Goal: Information Seeking & Learning: Learn about a topic

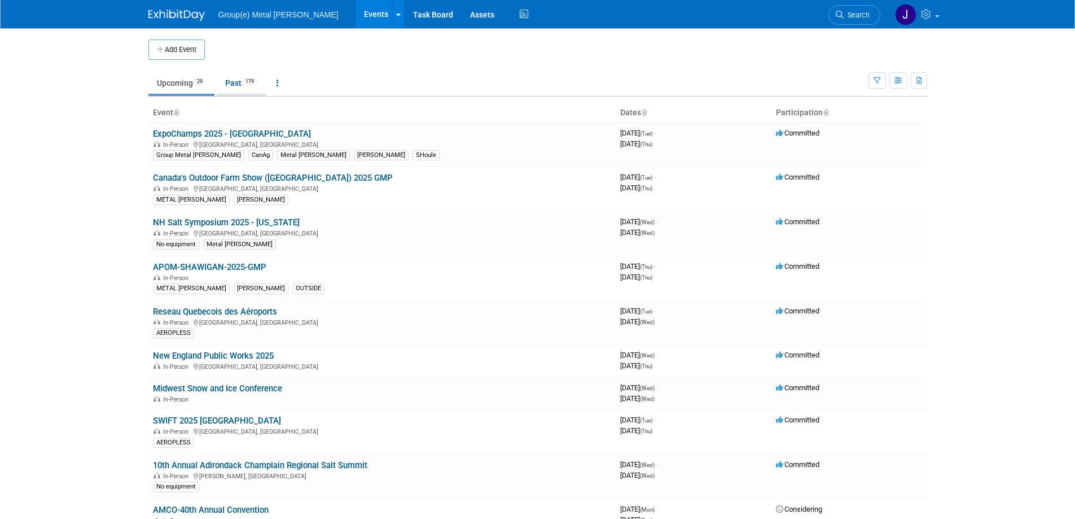
click at [234, 91] on link "Past 179" at bounding box center [241, 82] width 49 height 21
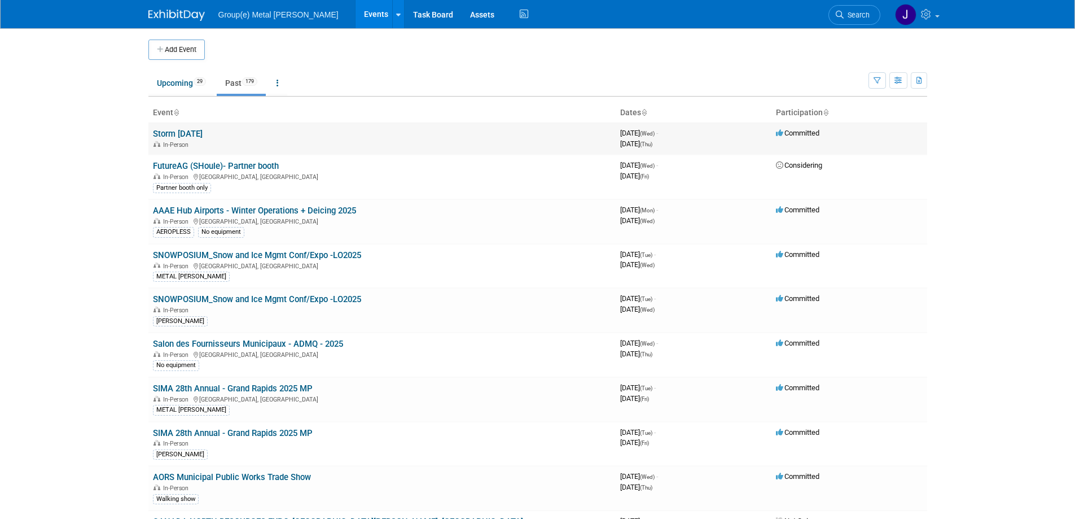
click at [203, 135] on link "Storm [DATE]" at bounding box center [178, 134] width 50 height 10
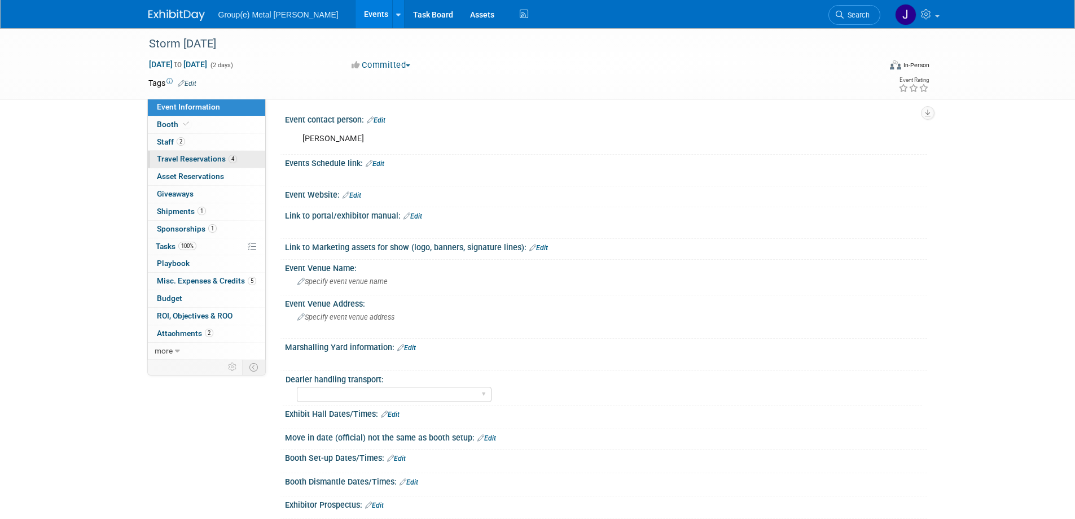
click at [199, 156] on span "Travel Reservations 4" at bounding box center [197, 158] width 80 height 9
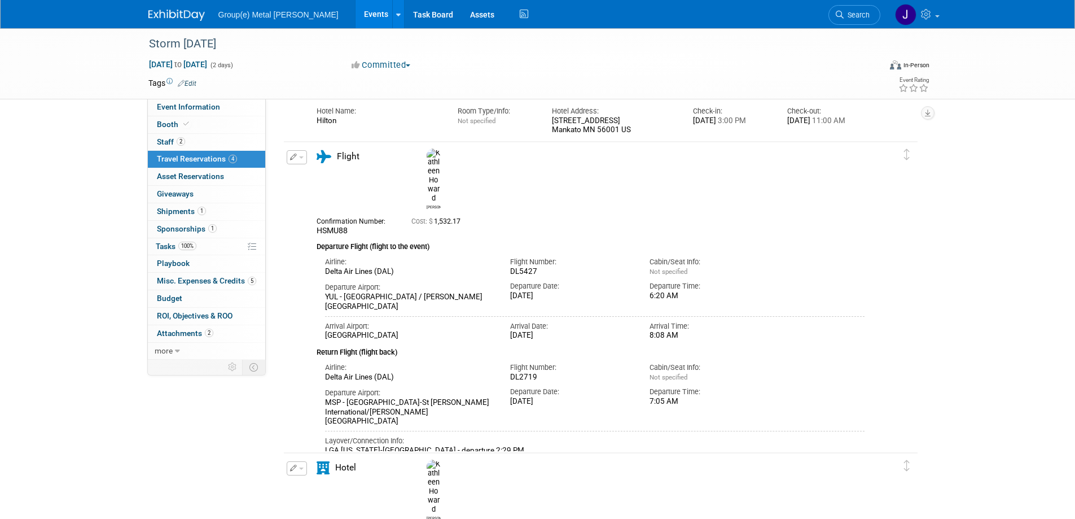
scroll to position [198, 0]
click at [178, 336] on span "Attachments 2" at bounding box center [185, 332] width 56 height 9
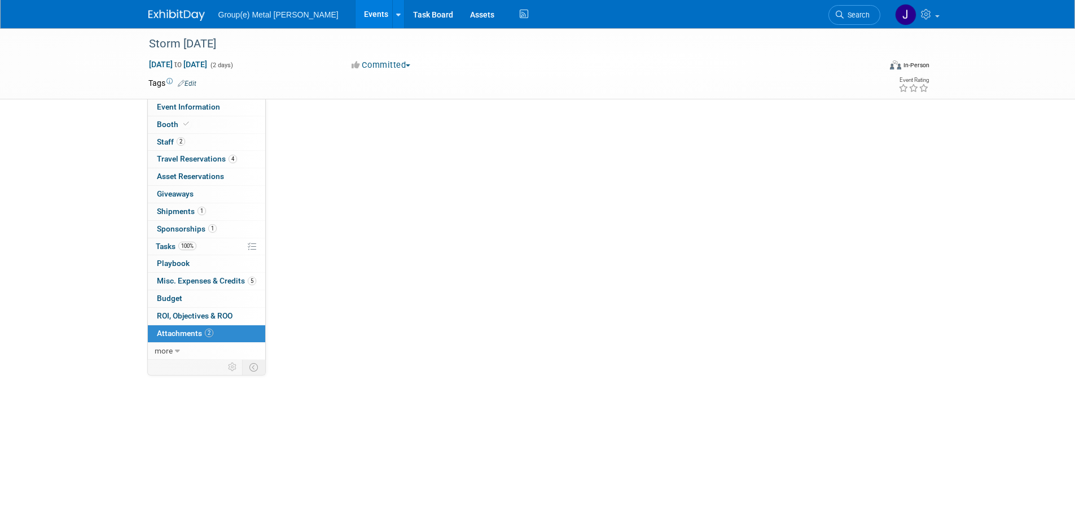
scroll to position [0, 0]
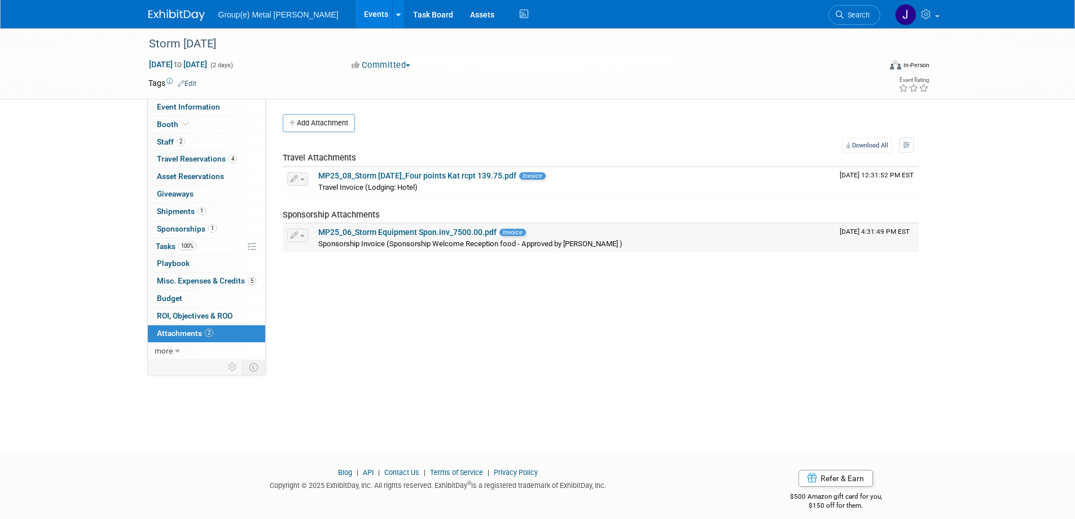
click at [397, 232] on link "MP25_06_Storm Equipment Spon.inv_7500.00.pdf" at bounding box center [407, 231] width 178 height 9
click at [365, 173] on link "MP25_08_Storm [DATE]_Four points Kat rcpt 139.75.pdf" at bounding box center [417, 175] width 198 height 9
click at [173, 350] on link "more" at bounding box center [206, 351] width 117 height 17
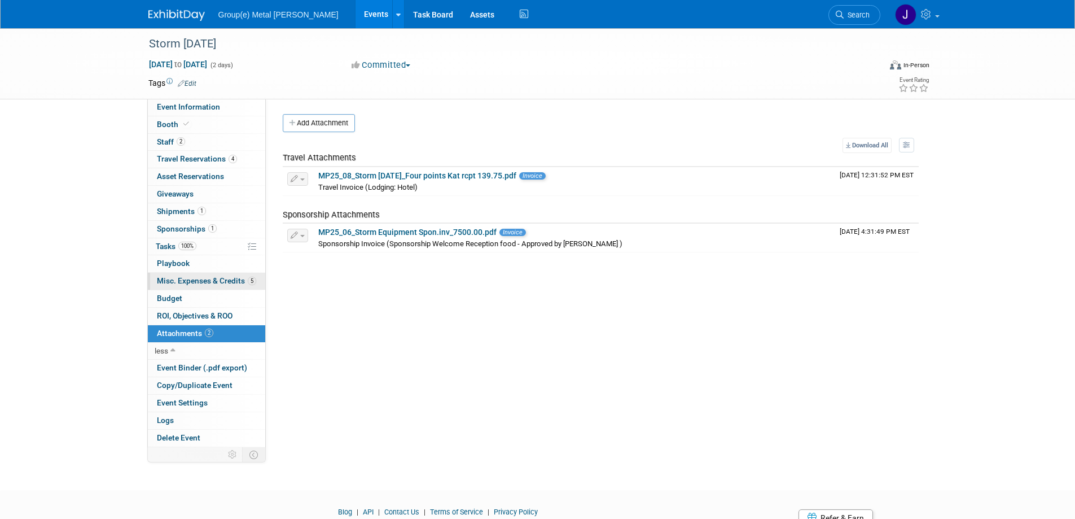
click at [201, 283] on span "Misc. Expenses & Credits 5" at bounding box center [206, 280] width 99 height 9
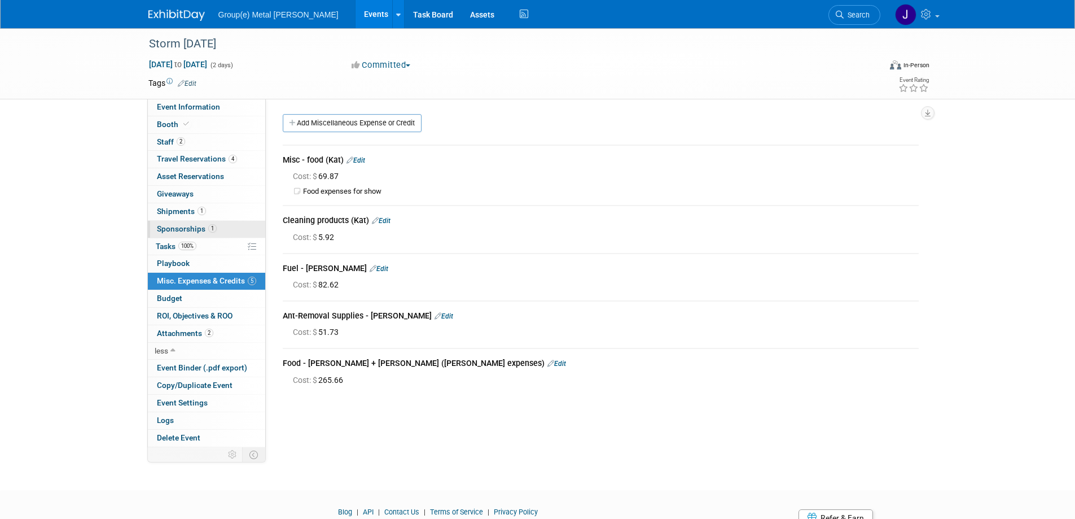
click at [172, 231] on span "Sponsorships 1" at bounding box center [187, 228] width 60 height 9
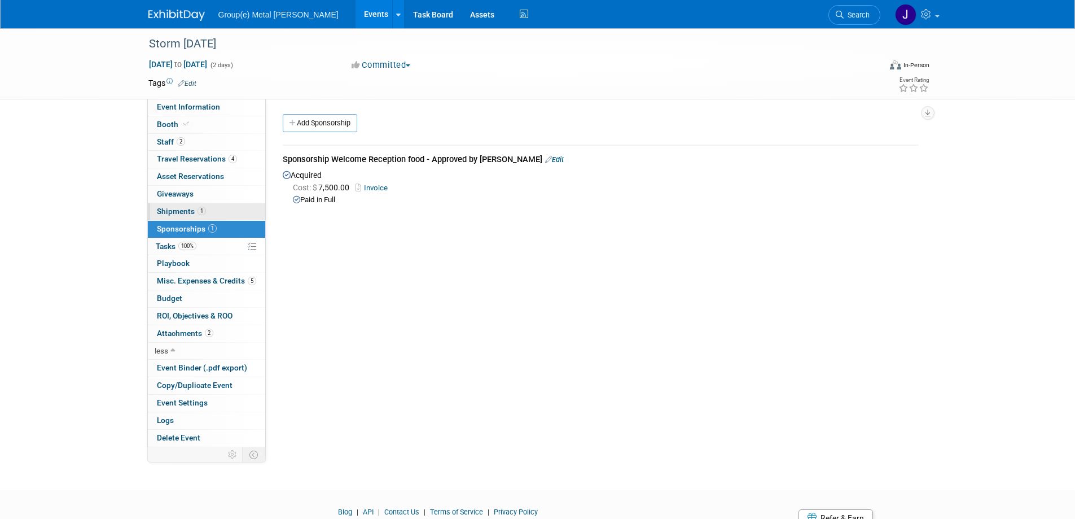
click at [174, 209] on span "Shipments 1" at bounding box center [181, 211] width 49 height 9
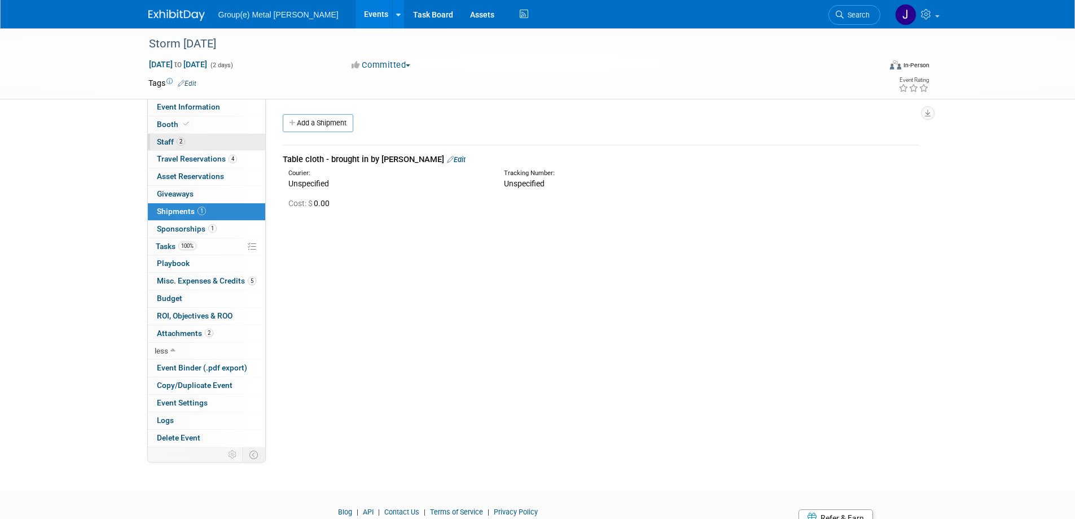
click at [162, 141] on span "Staff 2" at bounding box center [171, 141] width 28 height 9
